Goal: Find specific page/section: Find specific page/section

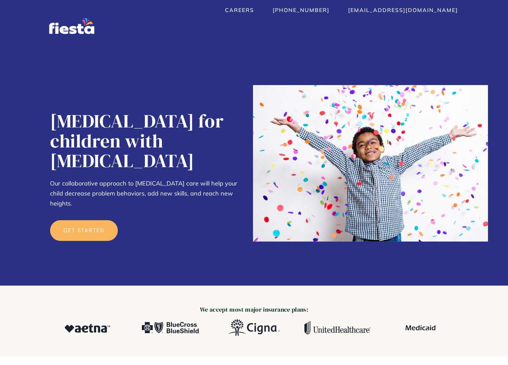
click at [86, 30] on img "home" at bounding box center [71, 26] width 45 height 16
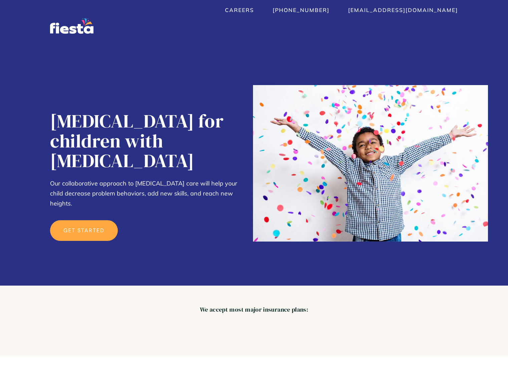
click at [97, 220] on link "get started" at bounding box center [84, 230] width 68 height 21
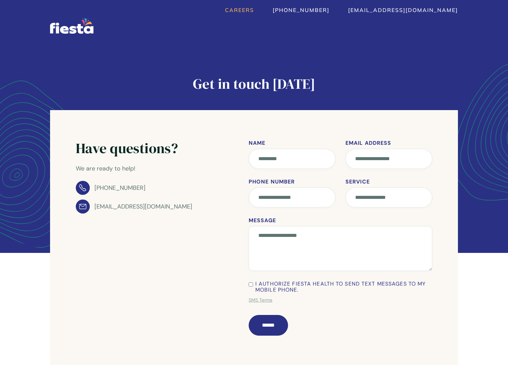
click at [254, 9] on link "Careers" at bounding box center [239, 10] width 29 height 7
